Goal: Transaction & Acquisition: Purchase product/service

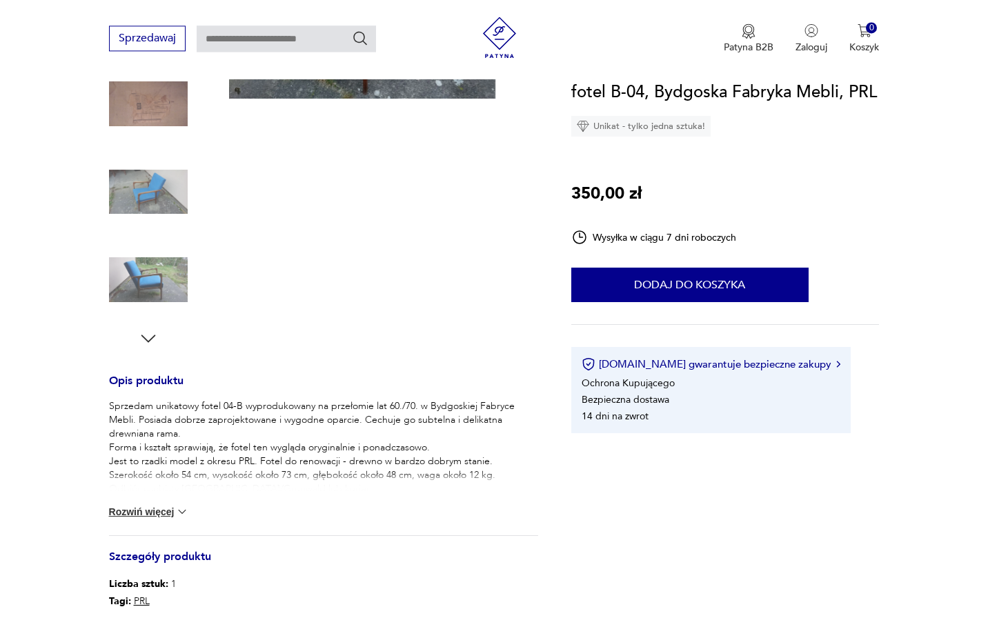
scroll to position [281, 0]
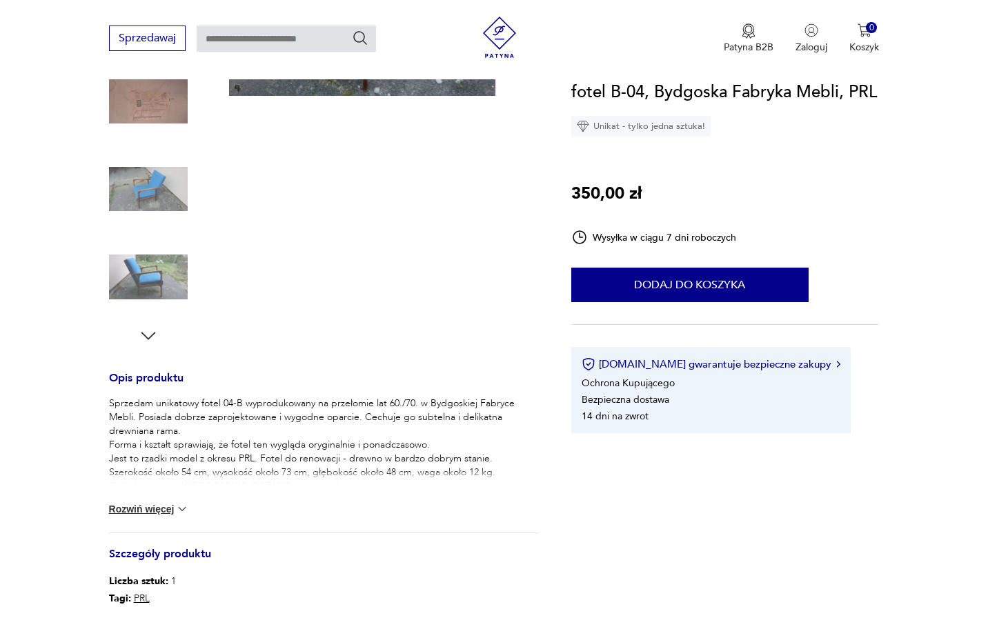
click at [159, 514] on button "Rozwiń więcej" at bounding box center [149, 509] width 80 height 14
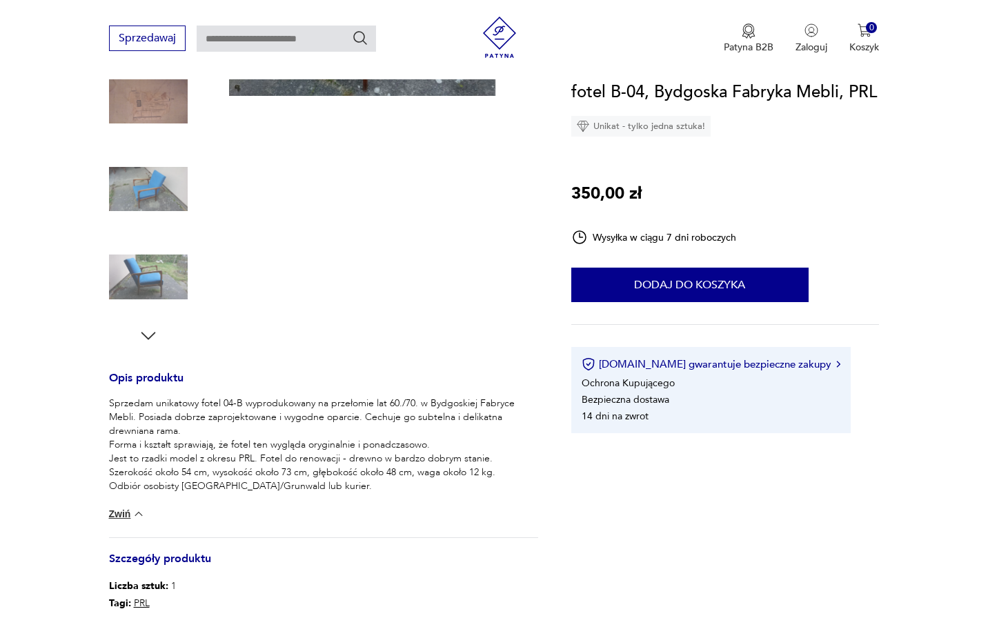
scroll to position [0, 0]
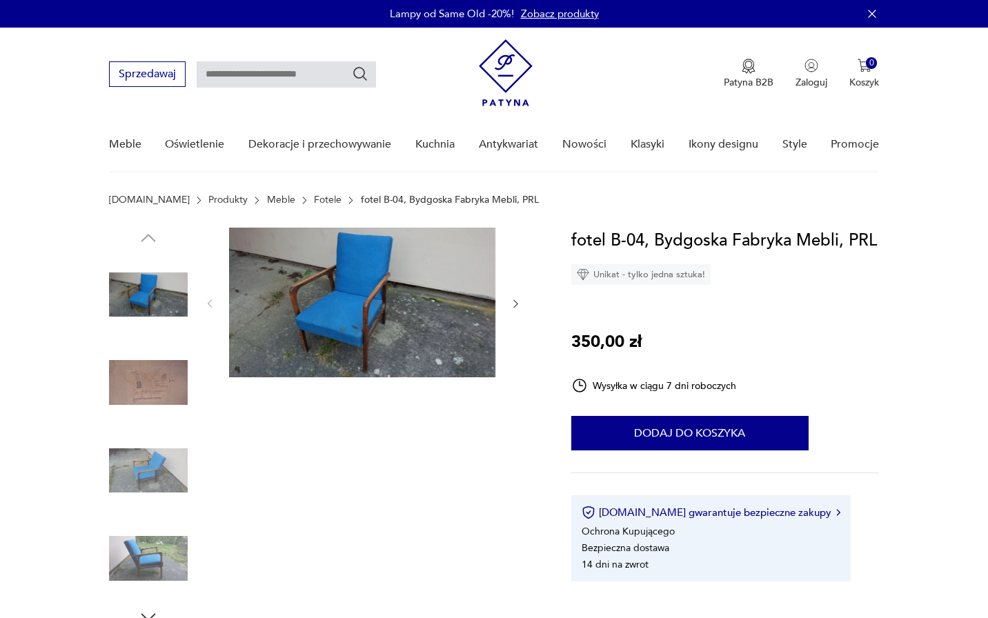
click at [151, 382] on img at bounding box center [148, 383] width 79 height 79
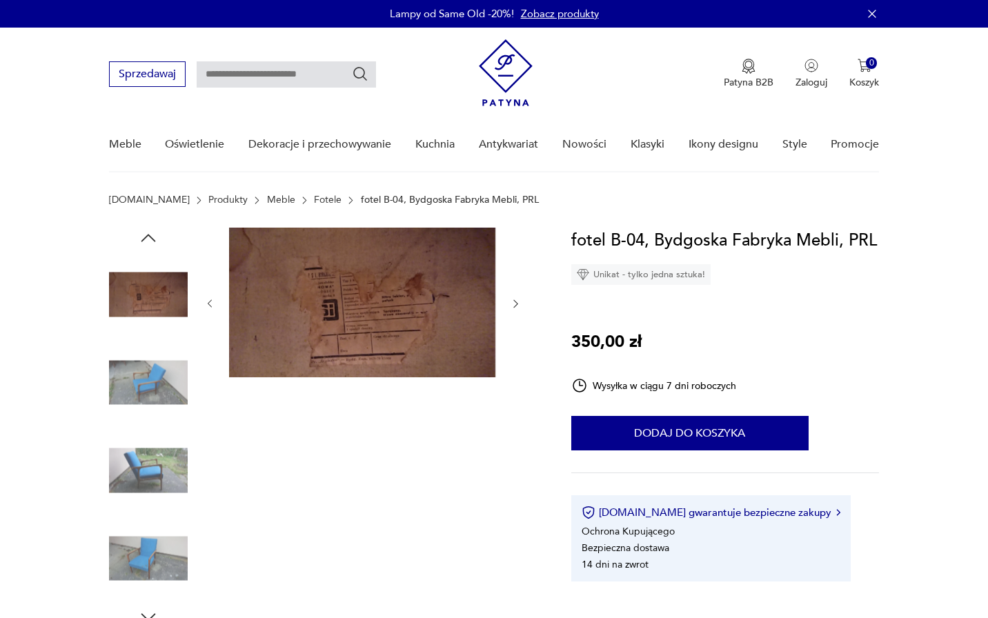
click at [348, 347] on img at bounding box center [362, 303] width 266 height 150
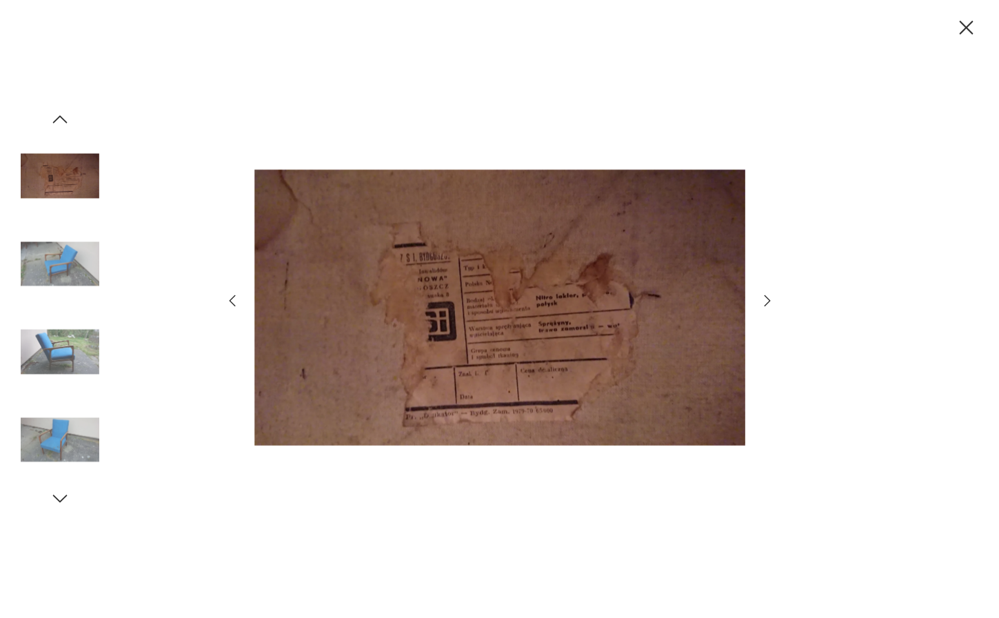
click at [63, 276] on img at bounding box center [60, 264] width 79 height 79
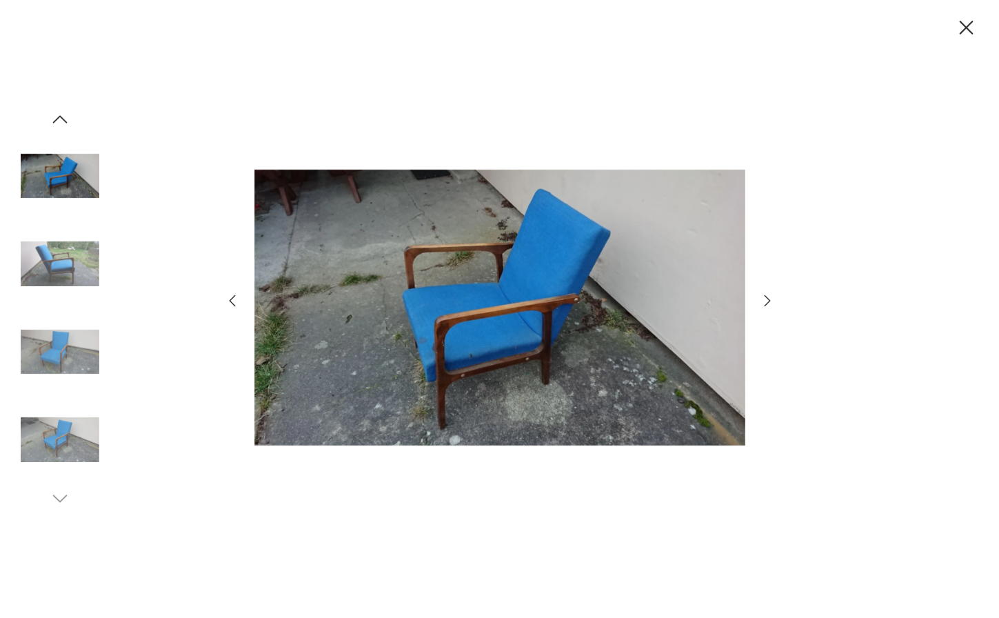
click at [68, 262] on img at bounding box center [60, 264] width 79 height 79
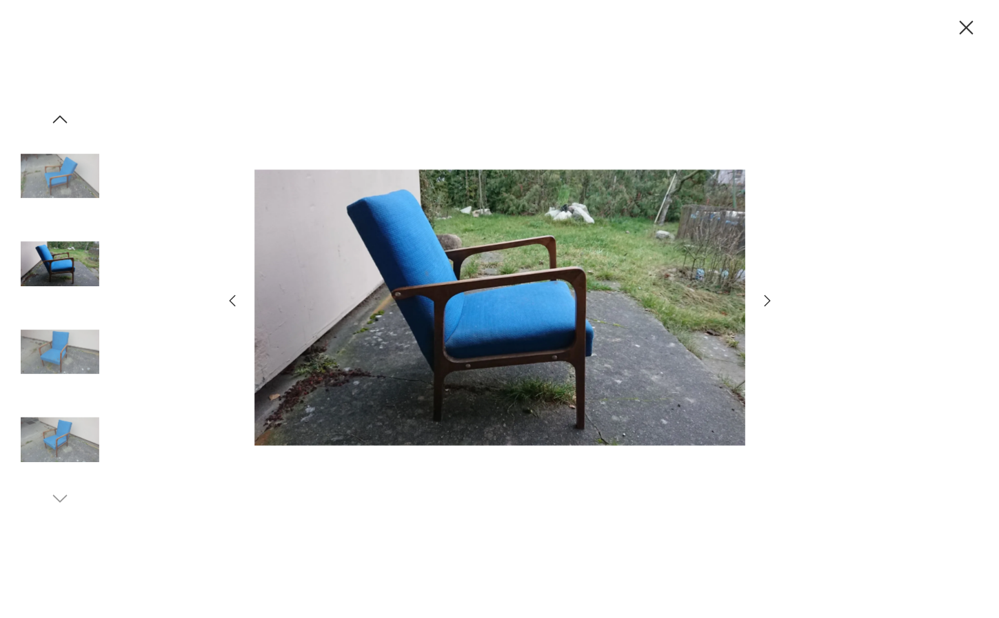
click at [69, 341] on img at bounding box center [60, 351] width 79 height 79
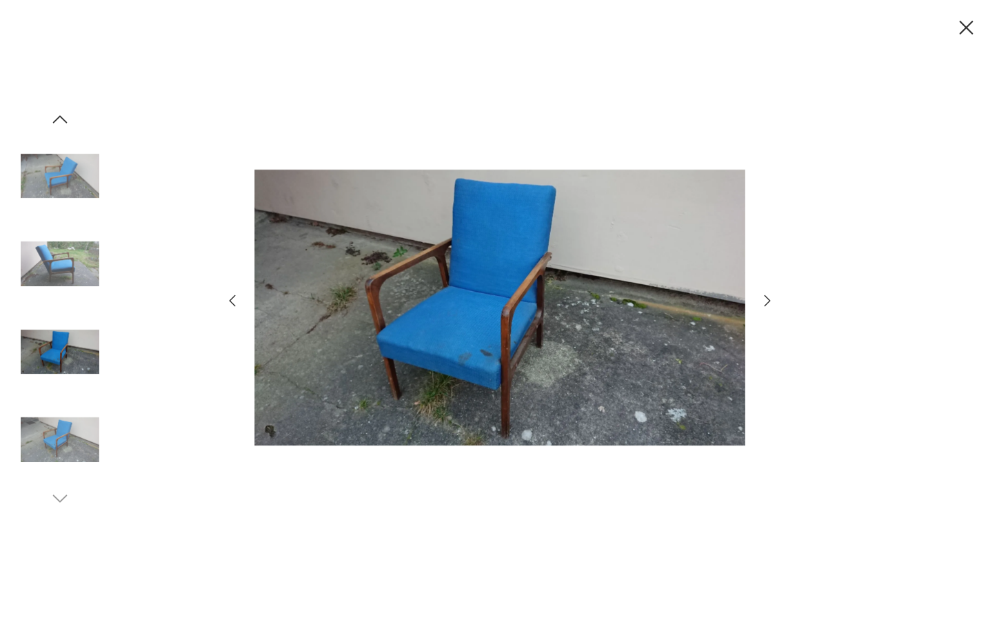
click at [61, 436] on img at bounding box center [60, 440] width 79 height 79
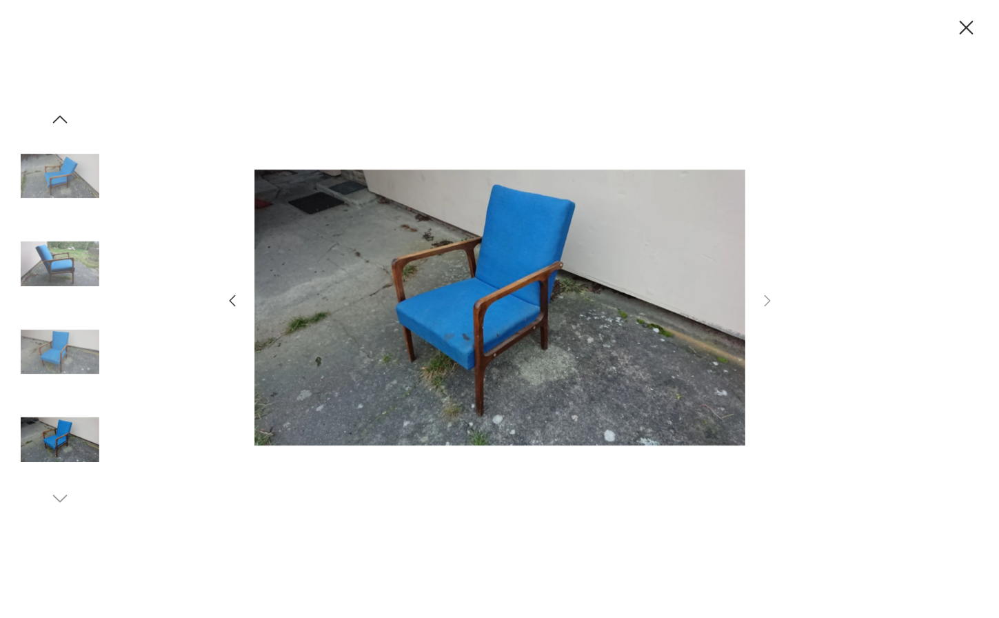
click at [962, 32] on icon "button" at bounding box center [967, 28] width 14 height 14
